Goal: Task Accomplishment & Management: Use online tool/utility

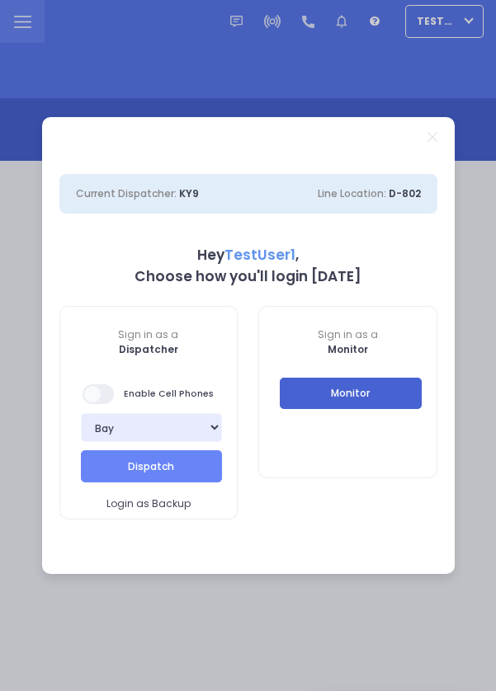
click at [389, 398] on button "Monitor" at bounding box center [351, 393] width 142 height 31
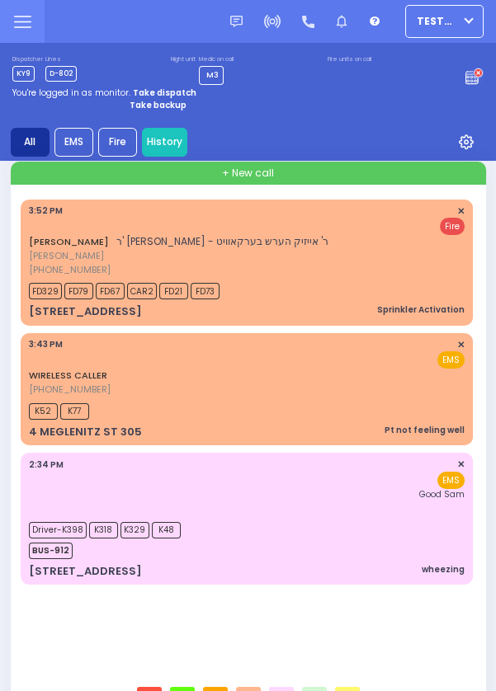
click at [378, 386] on div "WIRELESS CALLER [PHONE_NUMBER] 3:43 PM ✕ EMS" at bounding box center [247, 367] width 436 height 59
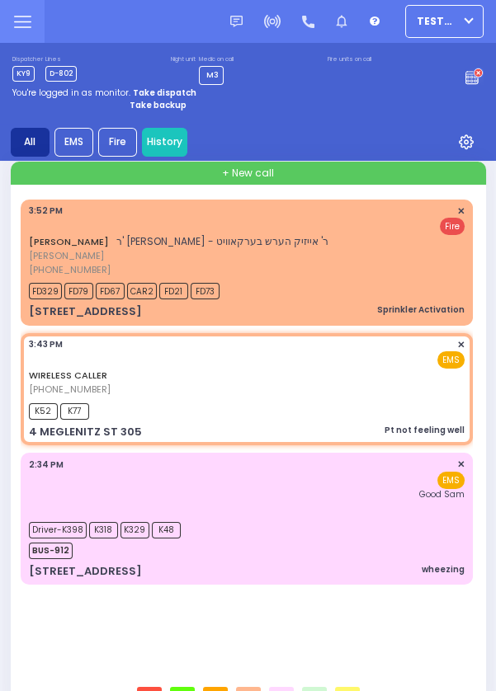
scroll to position [601, 0]
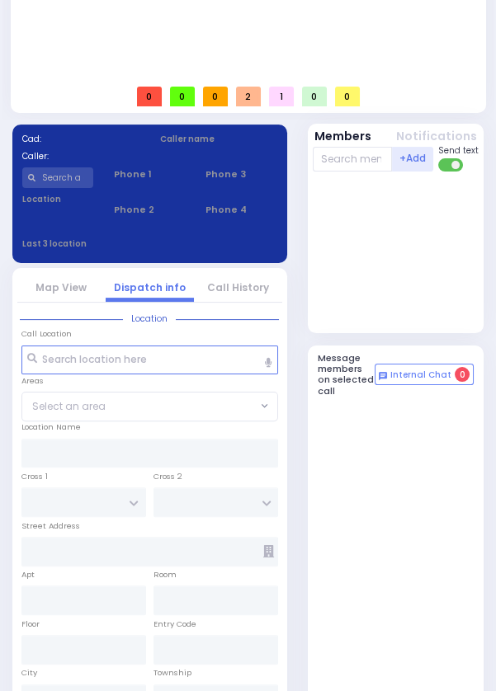
select select
type input "Pt not feeling well"
radio input "true"
select select
type input "15:43"
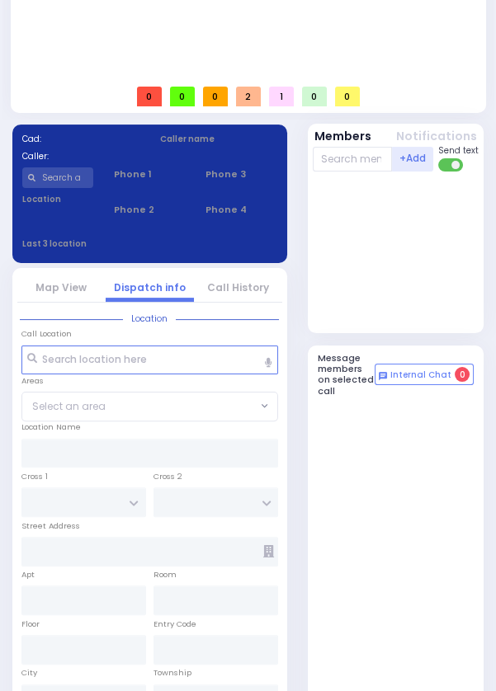
type input "15:43"
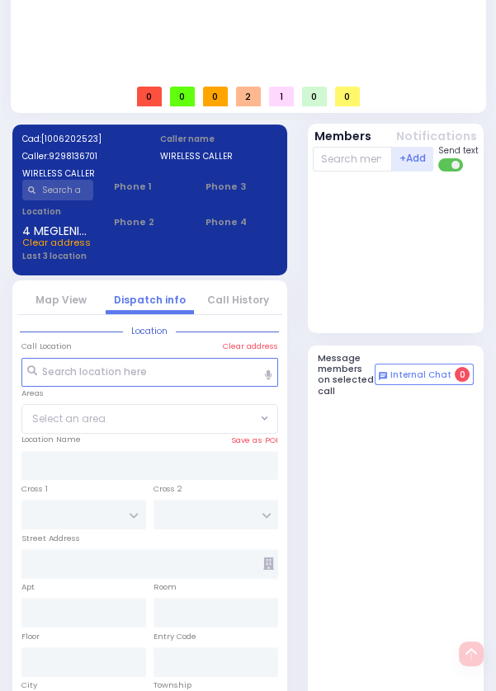
type input "[GEOGRAPHIC_DATA]"
type input "BROOKS AVE"
type input "4 MEGLENITZ ST"
type input "305"
type input "MONROE"
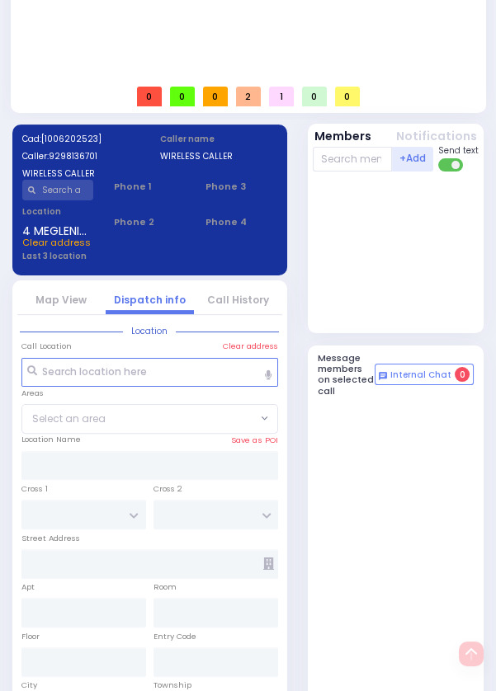
type input "[US_STATE]"
type input "10950"
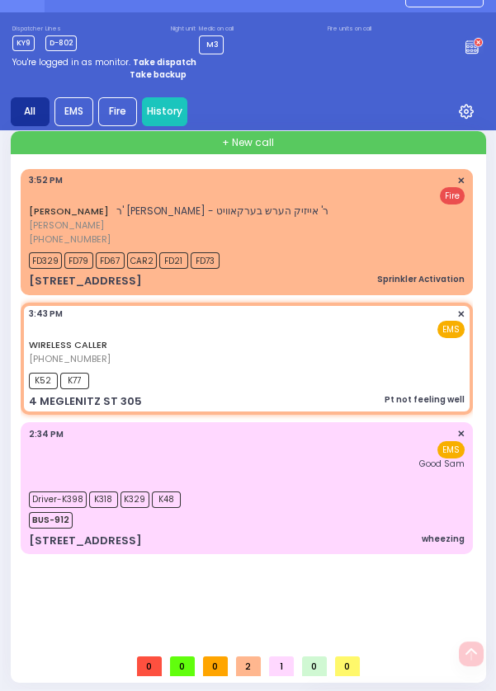
scroll to position [0, 0]
